Goal: Information Seeking & Learning: Learn about a topic

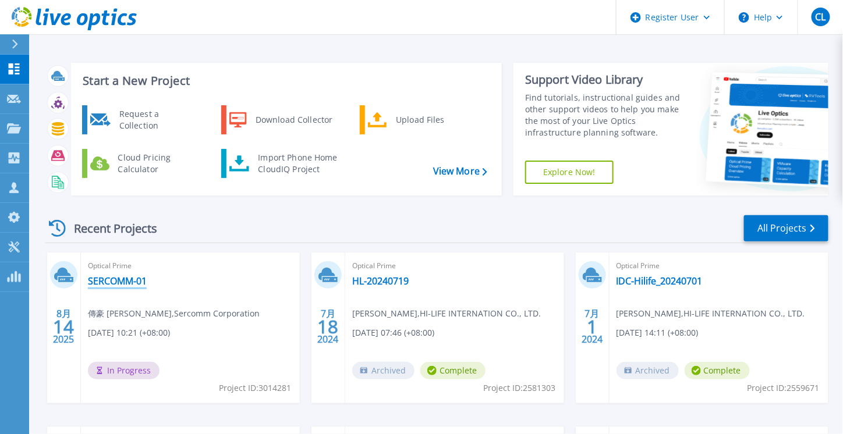
click at [107, 281] on link "SERCOMM-01" at bounding box center [117, 281] width 59 height 12
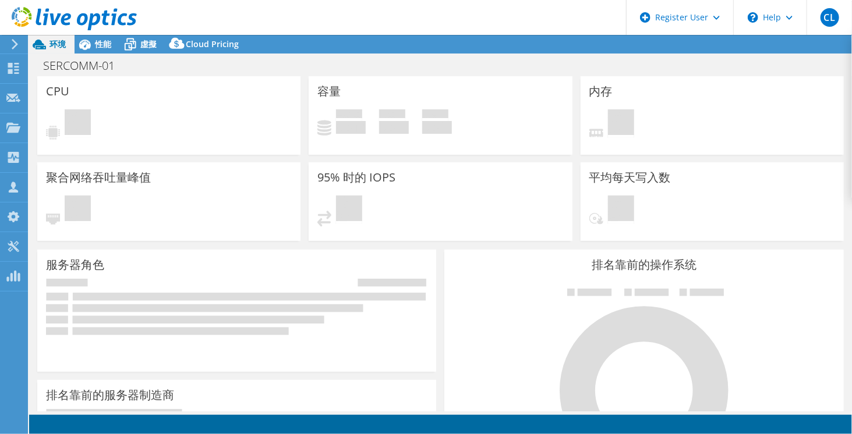
select select "USD"
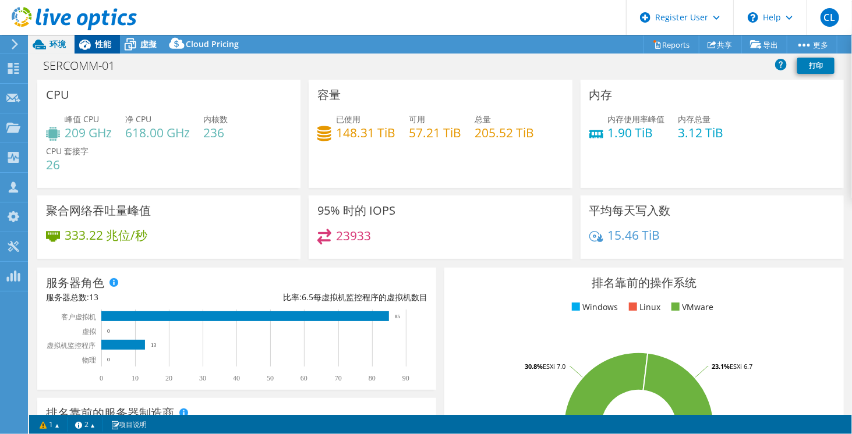
click at [103, 49] on span "性能" at bounding box center [103, 43] width 16 height 11
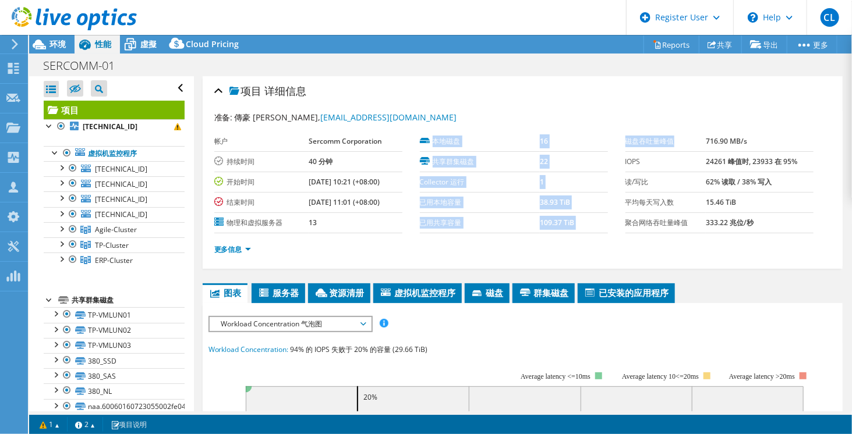
drag, startPoint x: 613, startPoint y: 140, endPoint x: 665, endPoint y: 143, distance: 51.9
click at [669, 137] on section "准备: 傳豪 尹, dicky_yi@sercomm.com 帐户 Sercomm Corporation 持续时间 40 分钟 开始时间 08/14/202…" at bounding box center [522, 188] width 617 height 155
copy section "本地磁盘 16 共享群集磁盘 22 Collector 运行 1 已用本地容量 38.93 TiB 已用共享容量 109.37 TiB 磁盘吞吐量峰值"
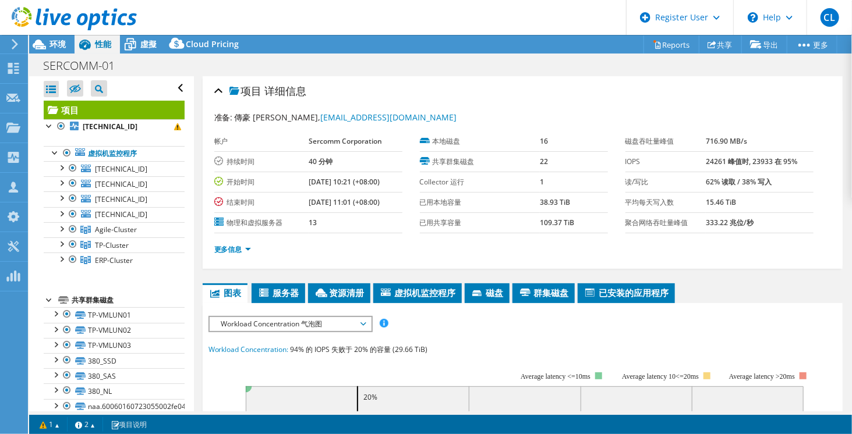
click at [726, 93] on div "项目 详细信息" at bounding box center [522, 91] width 617 height 25
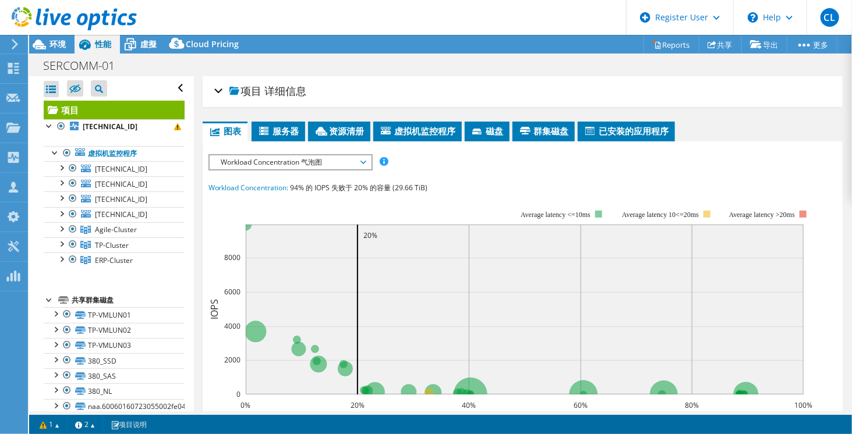
click at [726, 93] on div "项目 详细信息" at bounding box center [522, 91] width 617 height 25
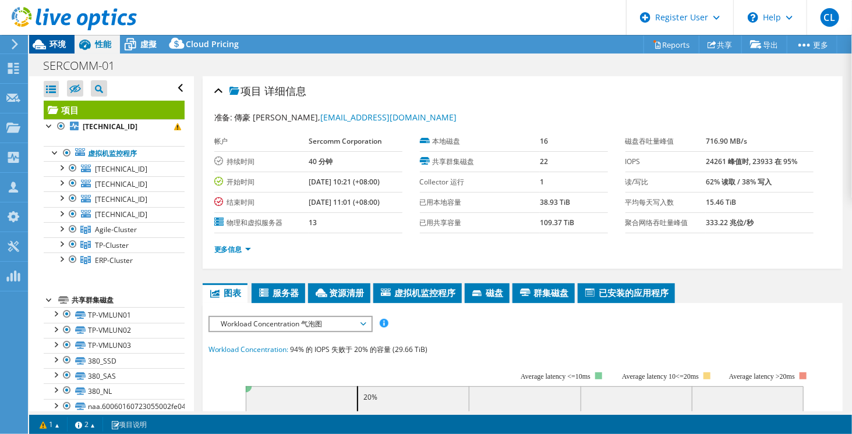
click at [49, 46] on icon at bounding box center [39, 44] width 20 height 20
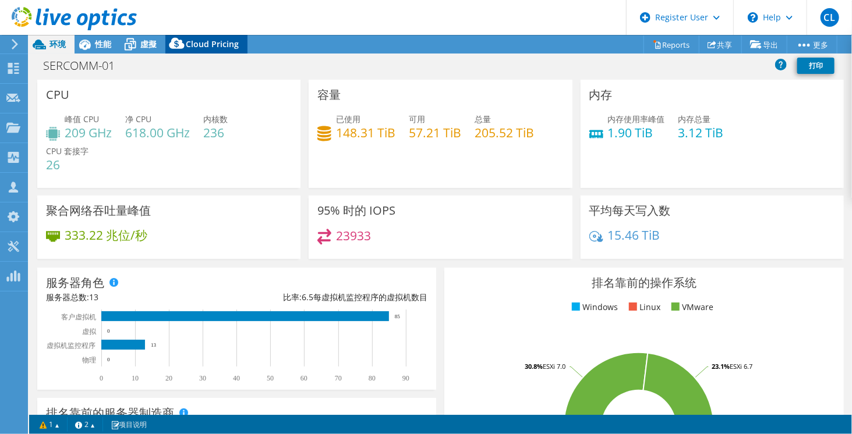
click at [202, 42] on span "Cloud Pricing" at bounding box center [212, 43] width 53 height 11
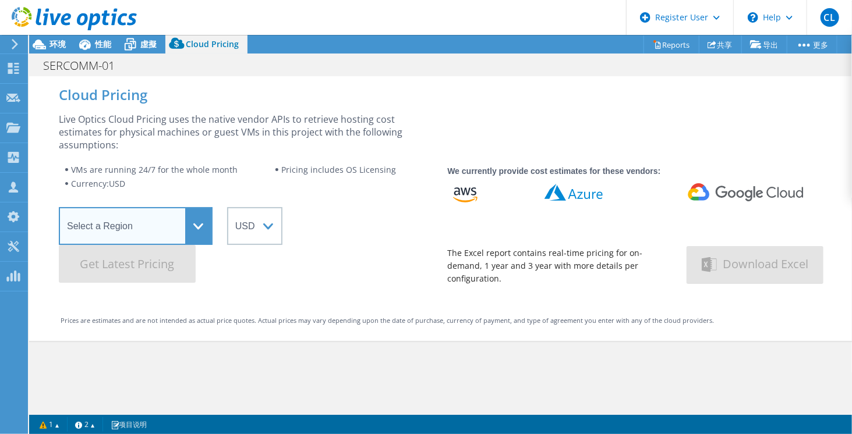
click at [190, 228] on select "Select a Region Asia Pacific (Hong Kong) Asia Pacific (Mumbai) Asia Pacific (Se…" at bounding box center [136, 226] width 154 height 38
select select "Tokyo"
click at [59, 207] on select "Select a Region Asia Pacific (Hong Kong) Asia Pacific (Mumbai) Asia Pacific (Se…" at bounding box center [136, 226] width 154 height 38
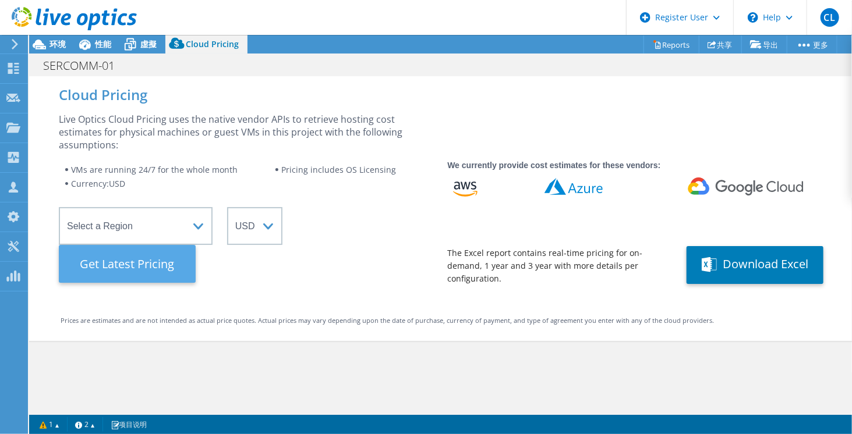
click at [168, 277] on Latest "Get Latest Pricing" at bounding box center [127, 264] width 137 height 38
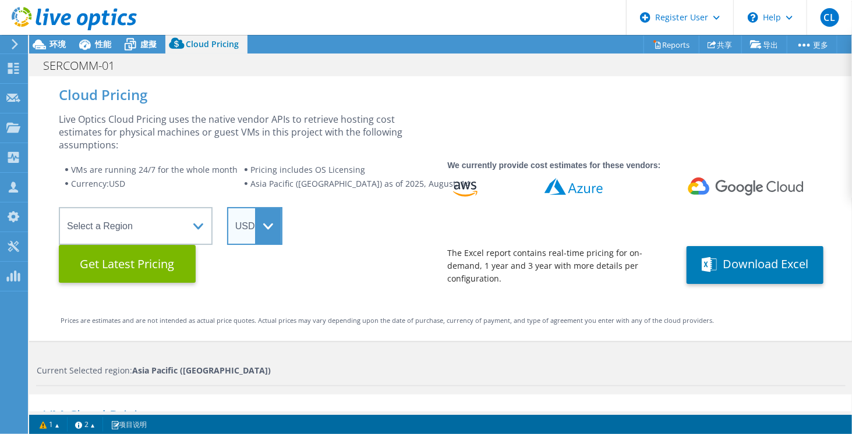
click at [266, 228] on select "ARS AUD BRL CAD CHF CLP CNY DKK EUR GBP HKD HUF INR JPY MXN MYR NOK NZD PEN SEK…" at bounding box center [254, 226] width 55 height 38
click at [376, 256] on wrapper "Select a Region Asia Pacific (Hong Kong) Asia Pacific (Mumbai) Asia Pacific (Se…" at bounding box center [246, 245] width 374 height 76
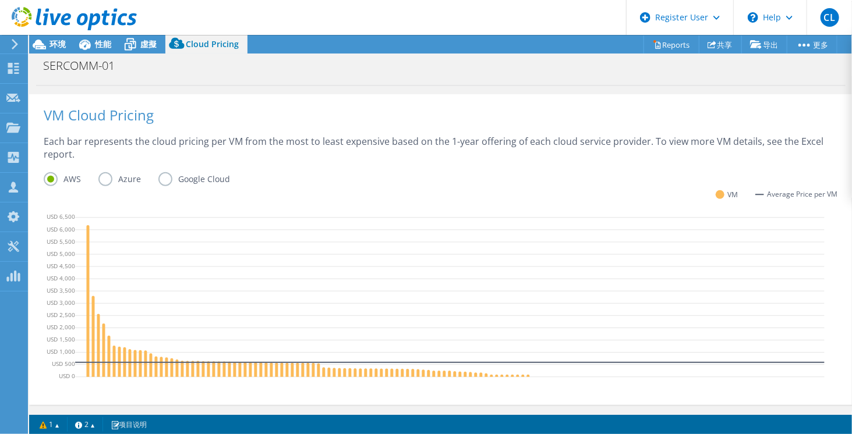
scroll to position [284, 0]
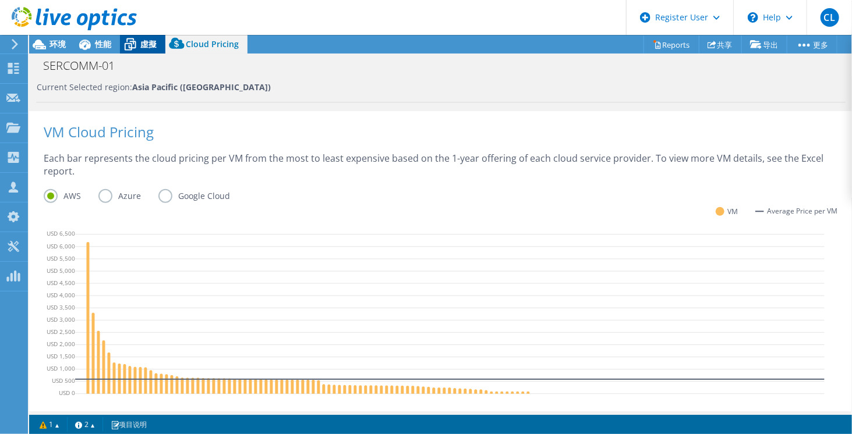
click at [148, 47] on span "虛擬" at bounding box center [148, 43] width 16 height 11
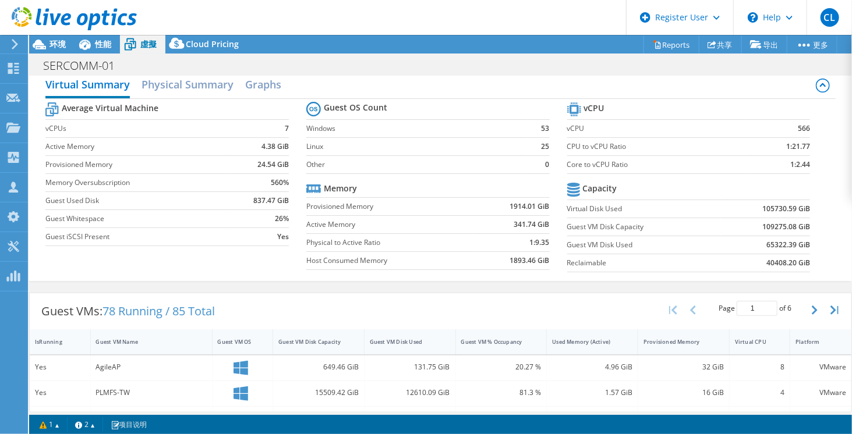
scroll to position [0, 0]
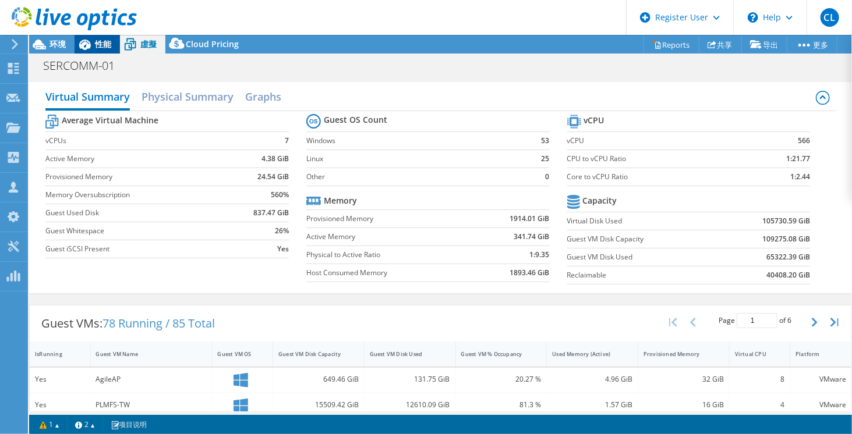
click at [101, 48] on span "性能" at bounding box center [103, 43] width 16 height 11
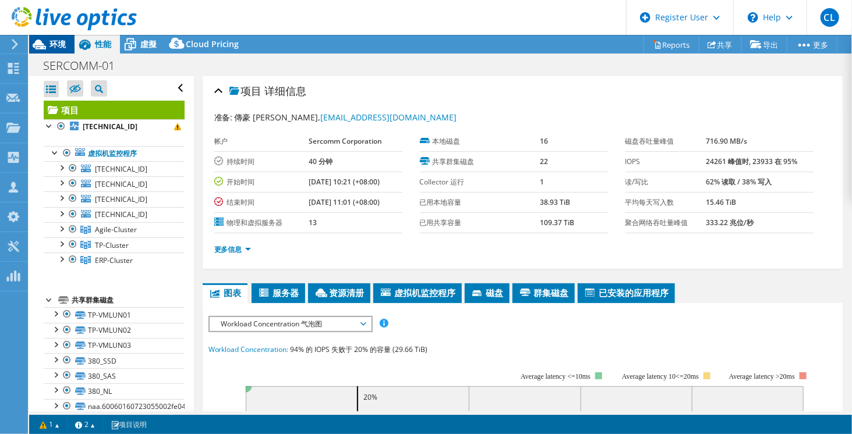
click at [54, 47] on span "环境" at bounding box center [58, 43] width 16 height 11
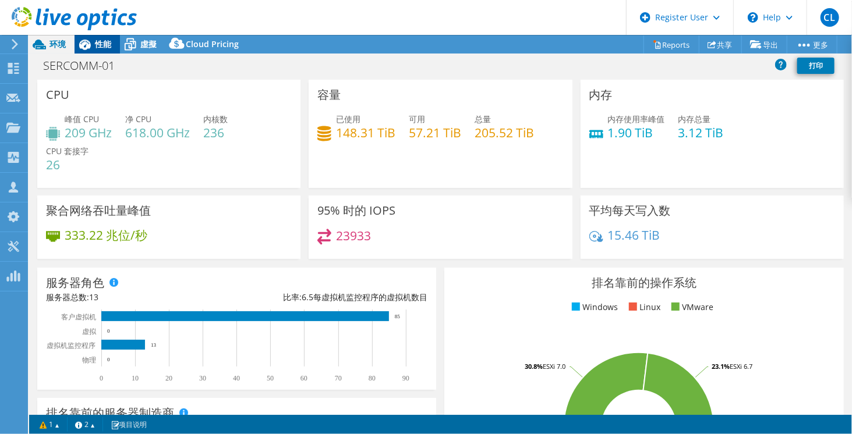
click at [104, 44] on span "性能" at bounding box center [103, 43] width 16 height 11
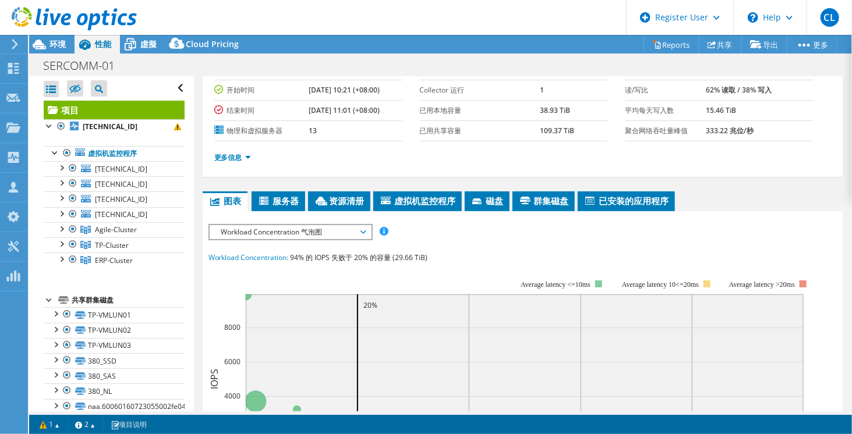
scroll to position [175, 0]
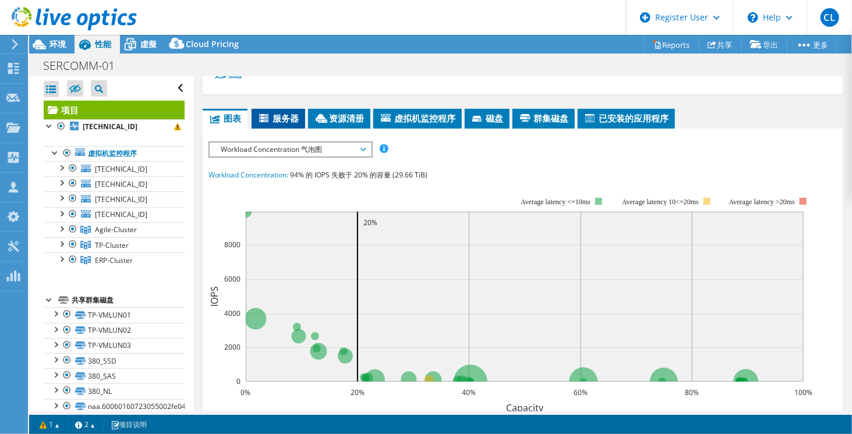
click at [270, 114] on icon at bounding box center [265, 119] width 12 height 10
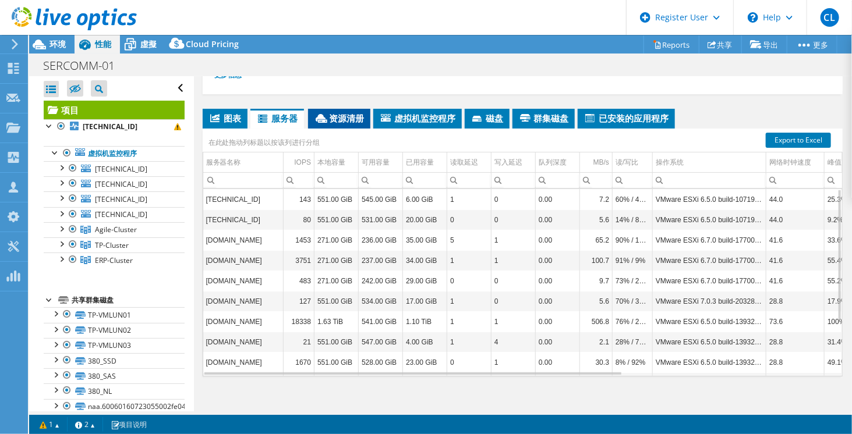
click at [343, 118] on span "资源清册" at bounding box center [339, 118] width 51 height 12
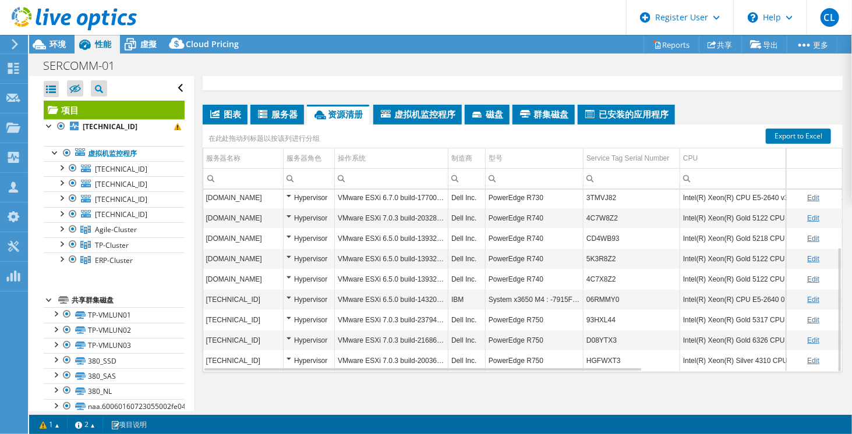
scroll to position [181, 0]
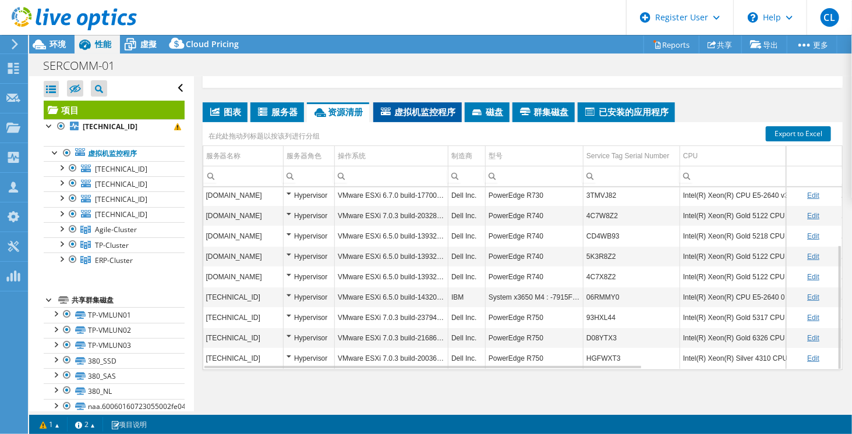
click at [422, 109] on span "虚拟机监控程序" at bounding box center [417, 112] width 77 height 12
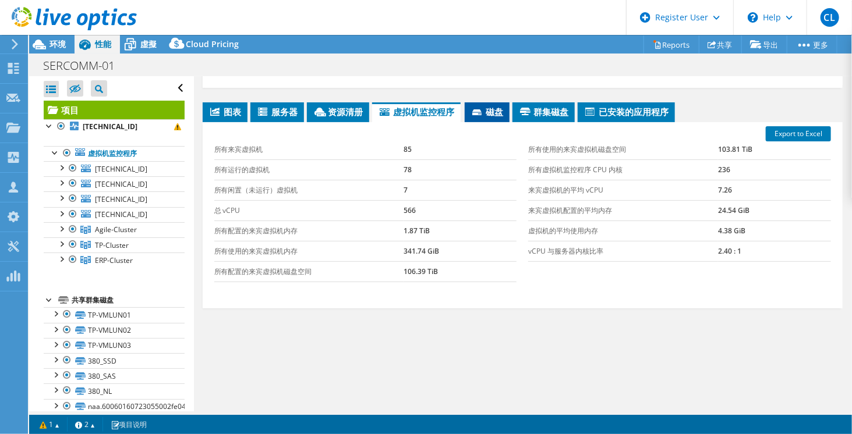
click at [482, 106] on span "磁盘" at bounding box center [487, 112] width 33 height 12
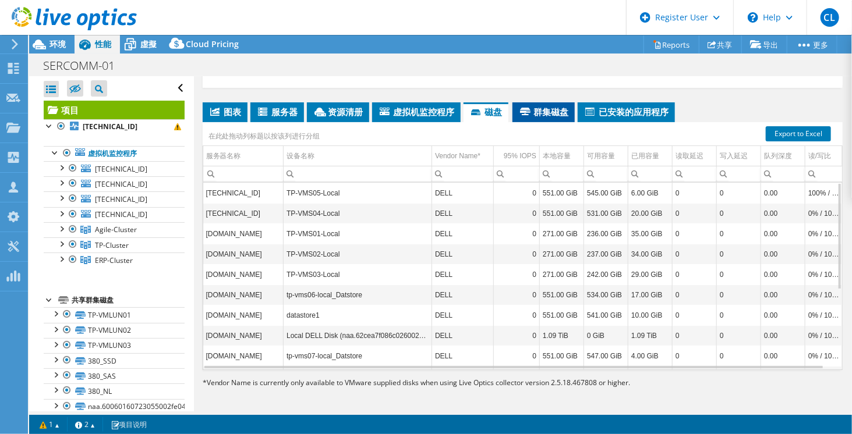
click at [539, 106] on span "群集磁盘" at bounding box center [543, 112] width 51 height 12
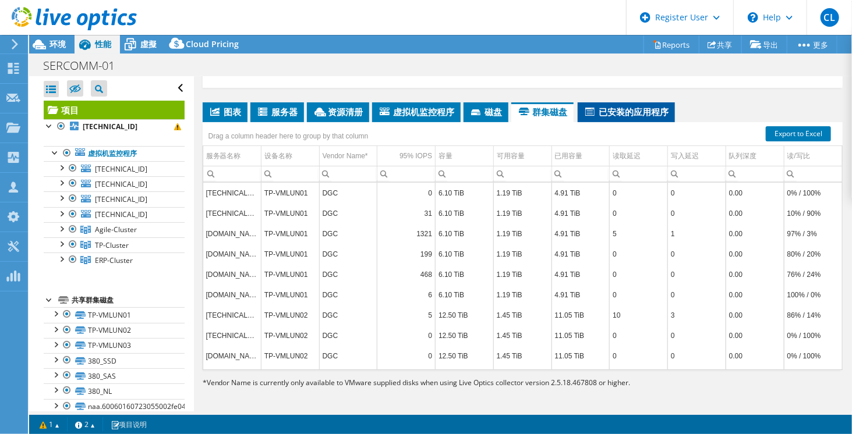
click at [621, 106] on span "已安装的应用程序" at bounding box center [627, 112] width 86 height 12
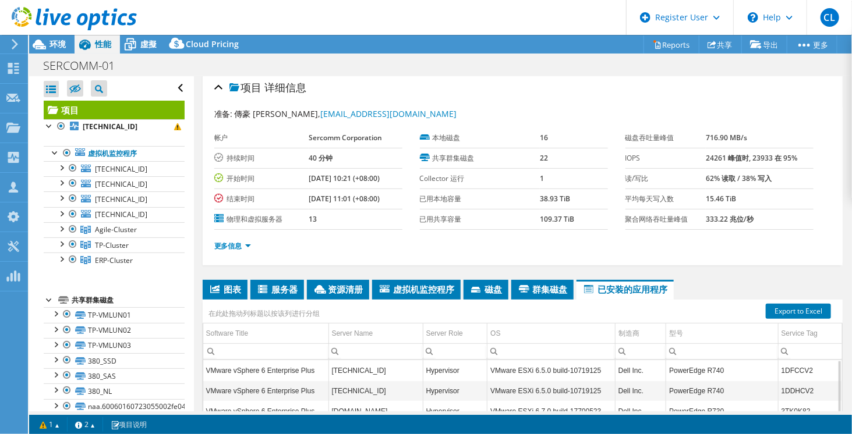
scroll to position [0, 0]
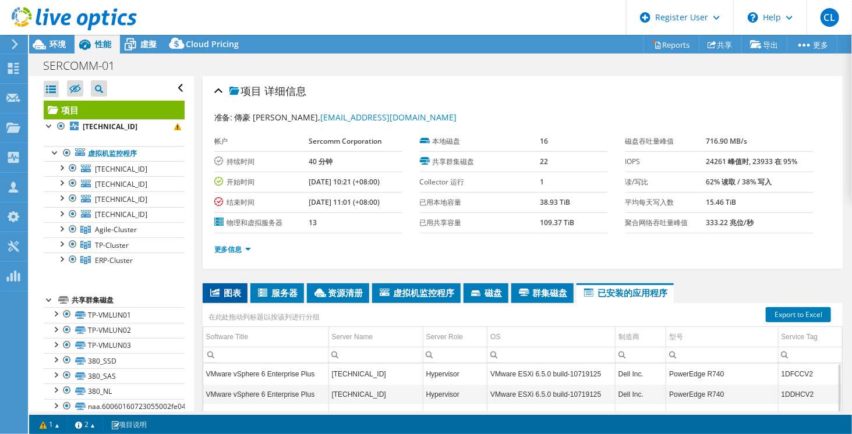
click at [231, 296] on li "图表" at bounding box center [225, 294] width 45 height 20
